Goal: Use online tool/utility: Utilize a website feature to perform a specific function

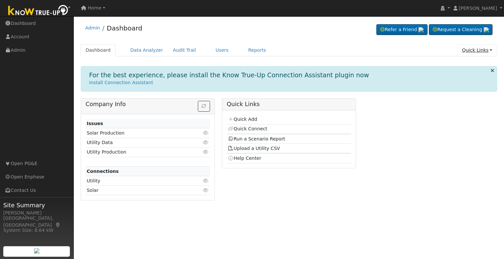
click at [472, 53] on link "Quick Links" at bounding box center [477, 50] width 40 height 12
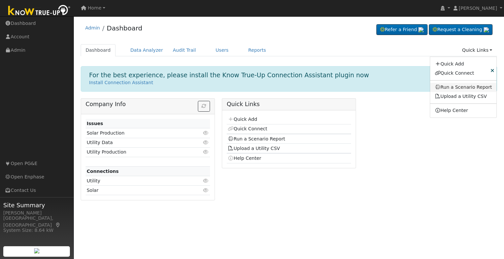
click at [460, 86] on link "Run a Scenario Report" at bounding box center [463, 87] width 67 height 9
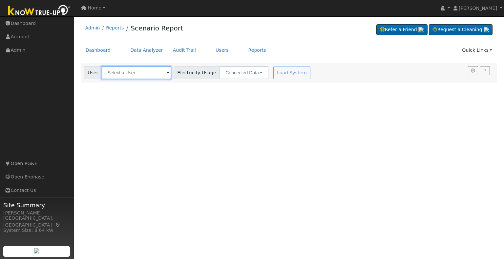
click at [143, 74] on input "text" at bounding box center [137, 72] width 70 height 13
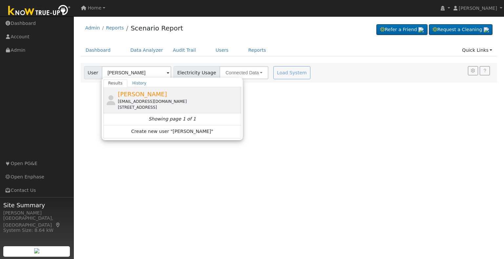
click at [142, 93] on span "Allen Laird" at bounding box center [142, 94] width 49 height 7
type input "Allen Laird"
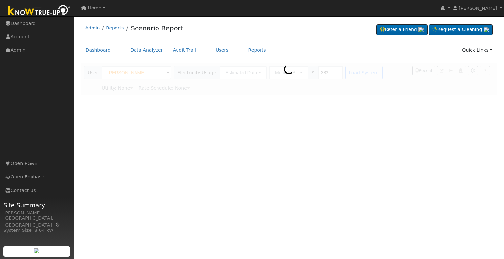
type input "Southern California Edison"
type input "TOU-D-4-9PM"
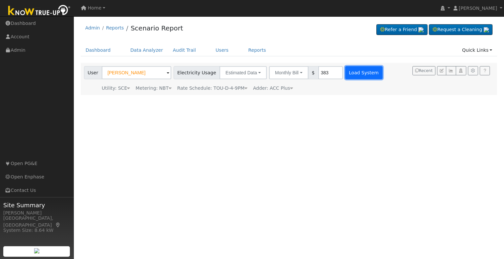
click at [355, 78] on button "Load System" at bounding box center [363, 72] width 37 height 13
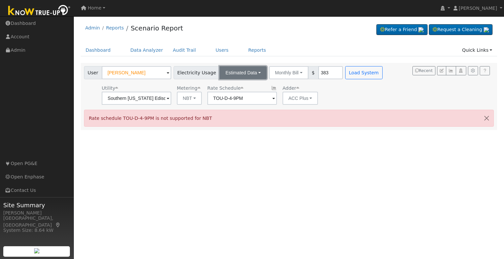
click at [255, 76] on button "Estimated Data" at bounding box center [242, 72] width 47 height 13
click at [244, 89] on link "Connected Data" at bounding box center [243, 87] width 47 height 9
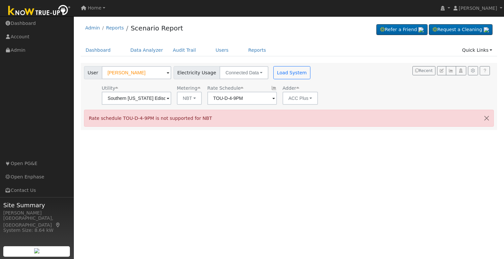
click at [300, 72] on div "Load System" at bounding box center [292, 72] width 41 height 13
click at [293, 73] on button "Load System" at bounding box center [291, 72] width 37 height 13
click at [290, 76] on button "Load System" at bounding box center [291, 72] width 37 height 13
